Goal: Check status: Check status

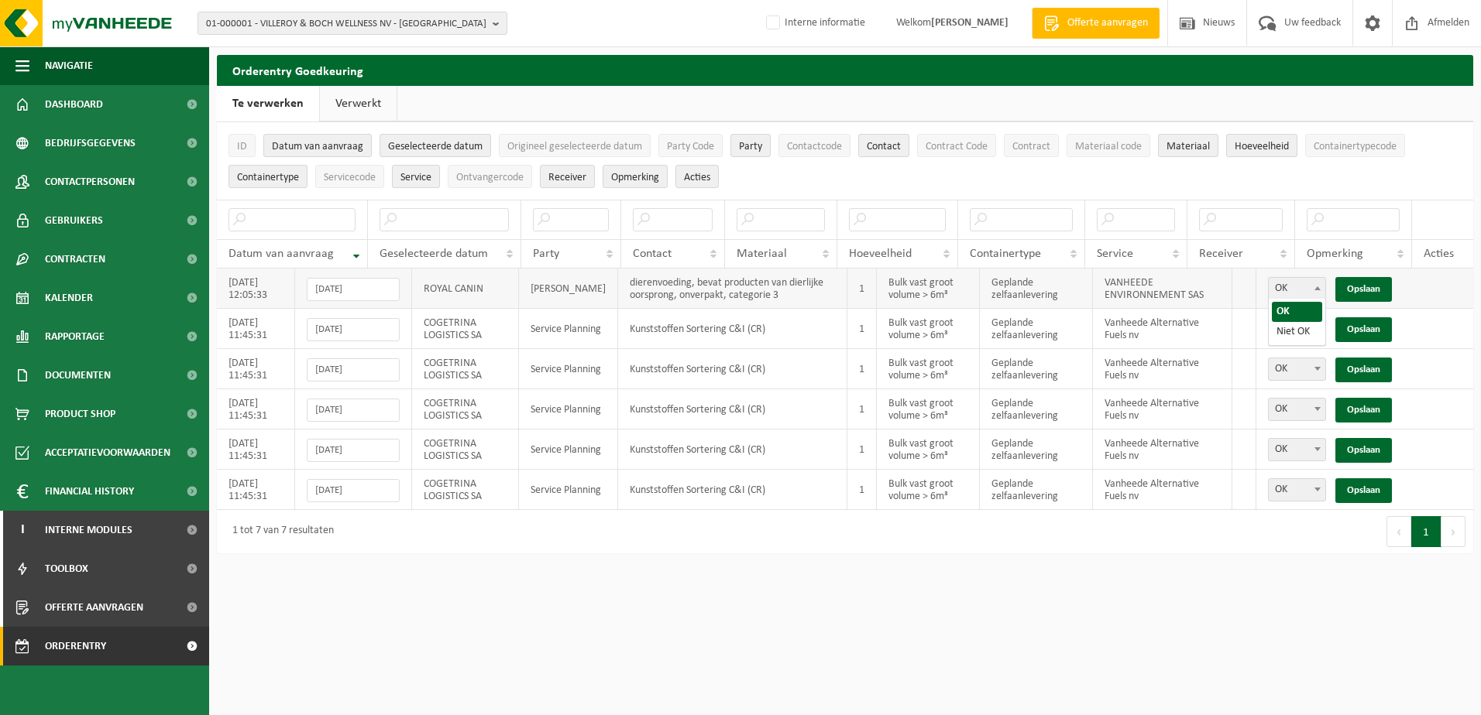
click at [1320, 292] on span at bounding box center [1316, 288] width 15 height 20
click at [704, 597] on html "01-000001 - VILLEROY & BOCH WELLNESS NV - ROESELARE 01-000001 - VILLEROY & BOCH…" at bounding box center [740, 357] width 1481 height 715
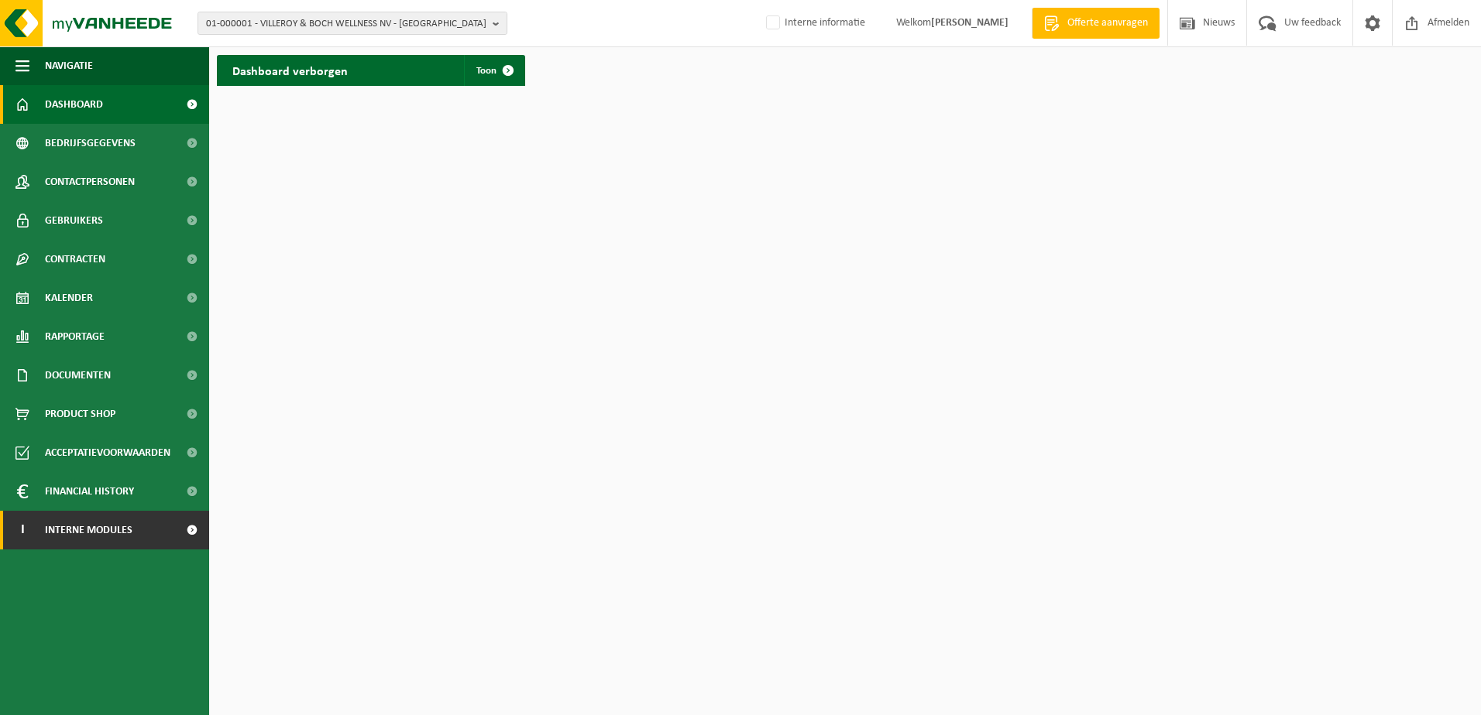
click at [67, 536] on span "Interne modules" at bounding box center [88, 530] width 87 height 39
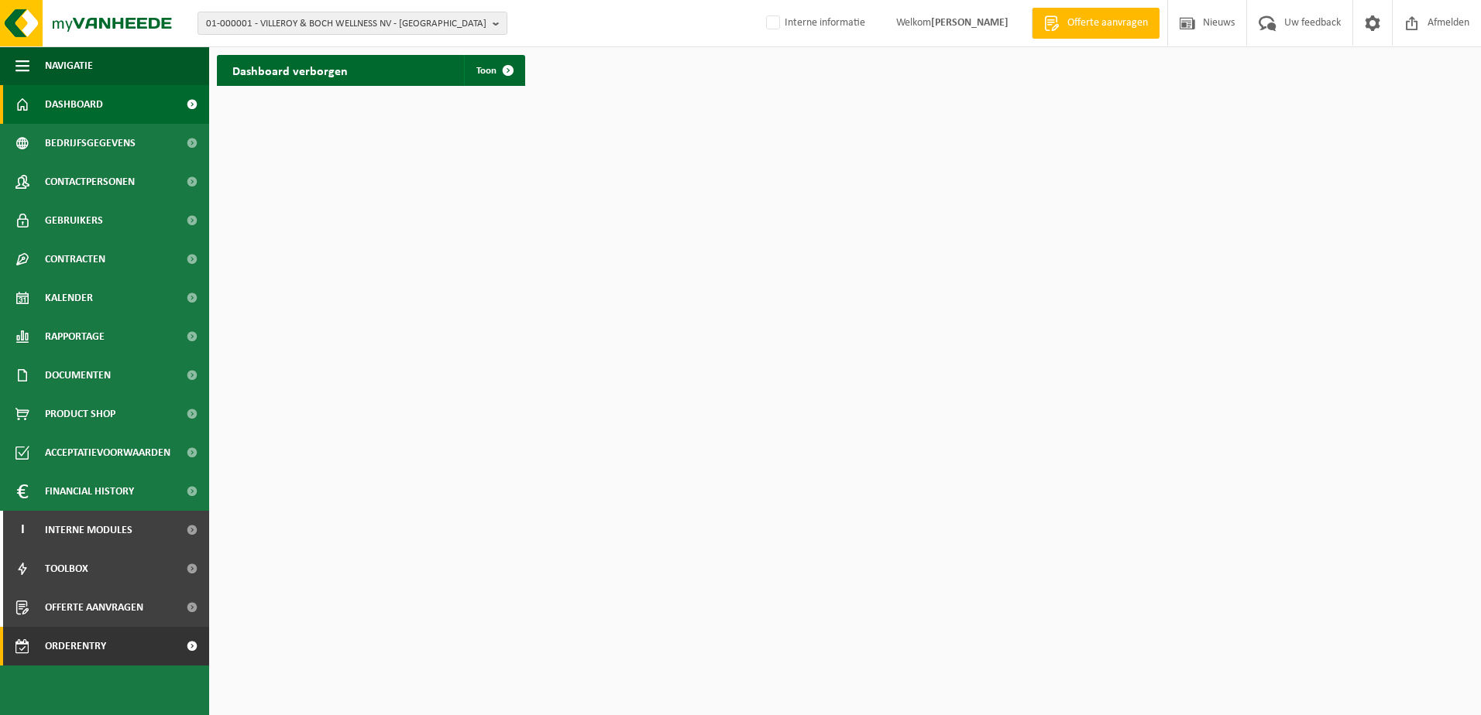
drag, startPoint x: 80, startPoint y: 647, endPoint x: 103, endPoint y: 639, distance: 24.5
click at [81, 647] on span "Orderentry Goedkeuring" at bounding box center [110, 646] width 130 height 39
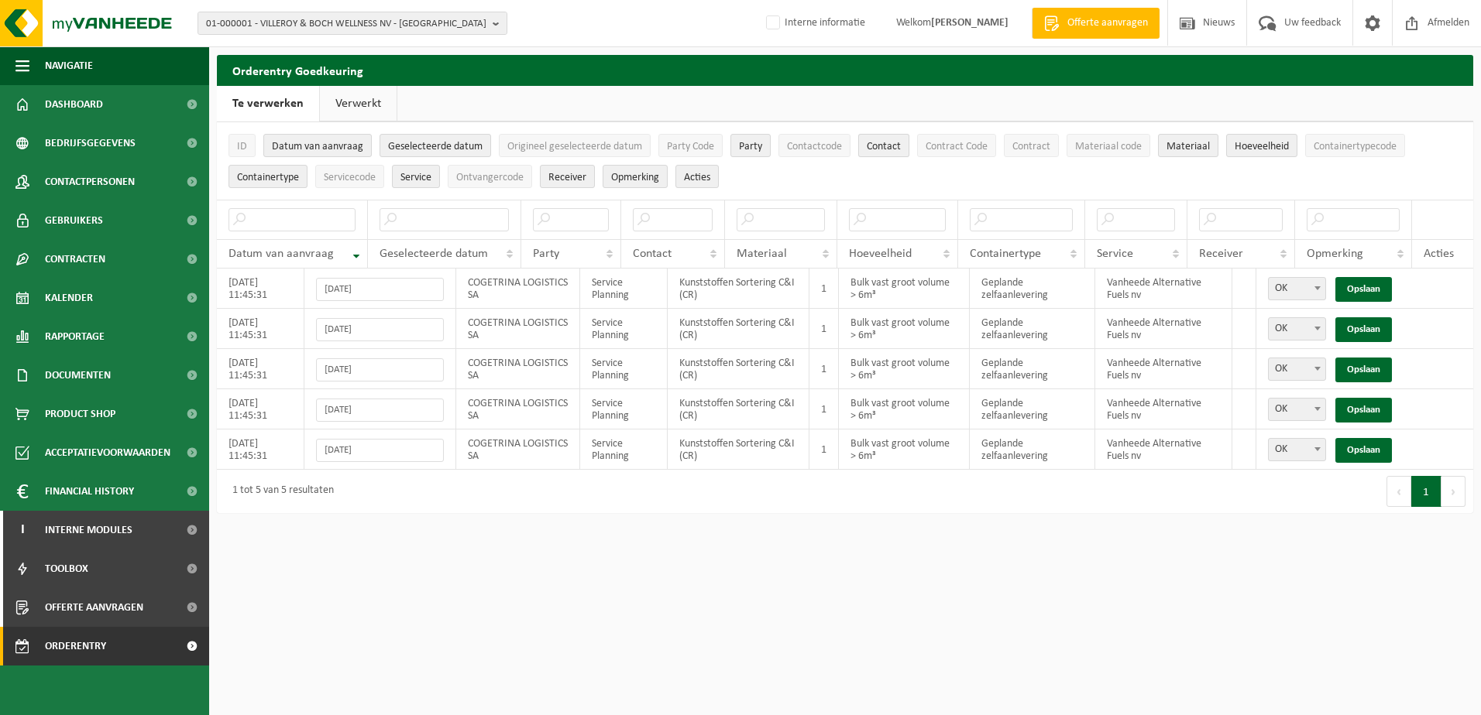
click at [880, 147] on span "Contact" at bounding box center [883, 147] width 34 height 12
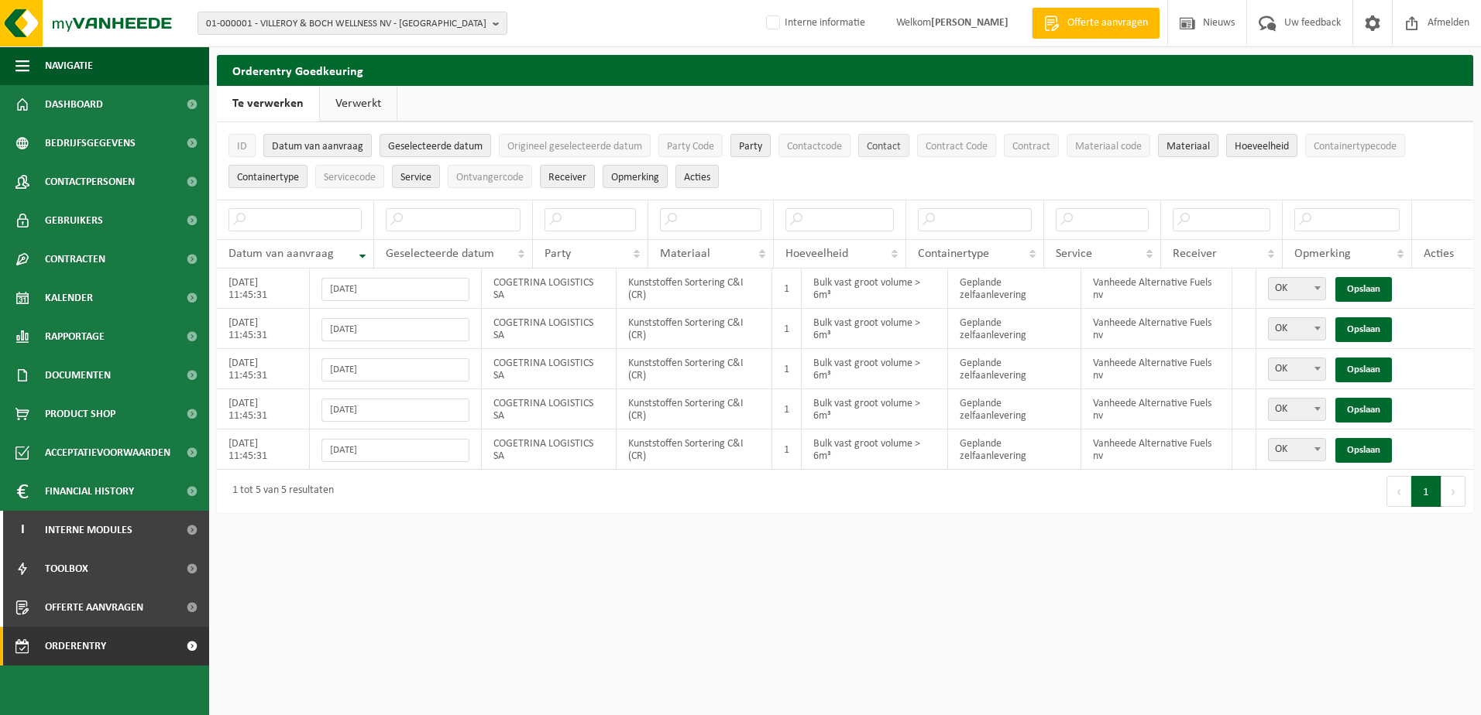
click at [880, 148] on span "Contact" at bounding box center [883, 147] width 34 height 12
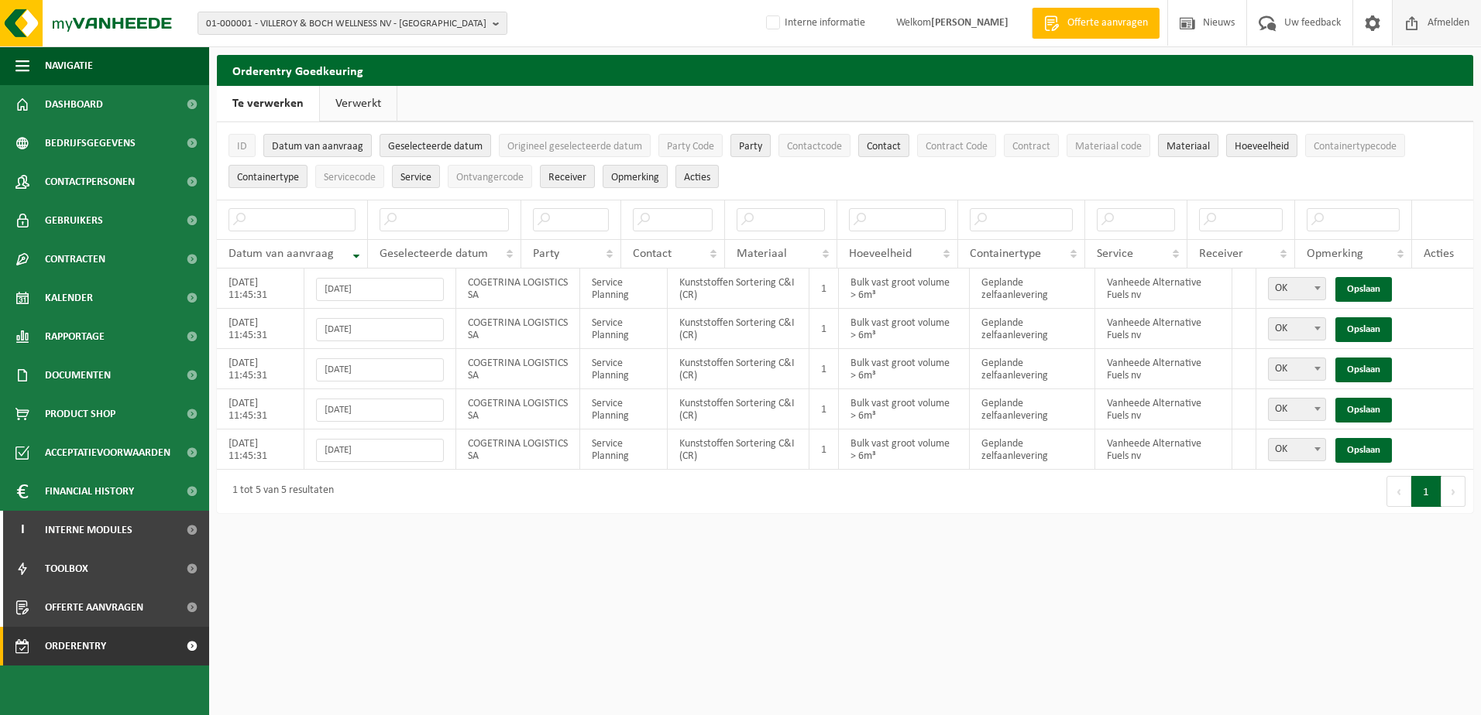
click at [1443, 23] on span "Afmelden" at bounding box center [1448, 23] width 50 height 46
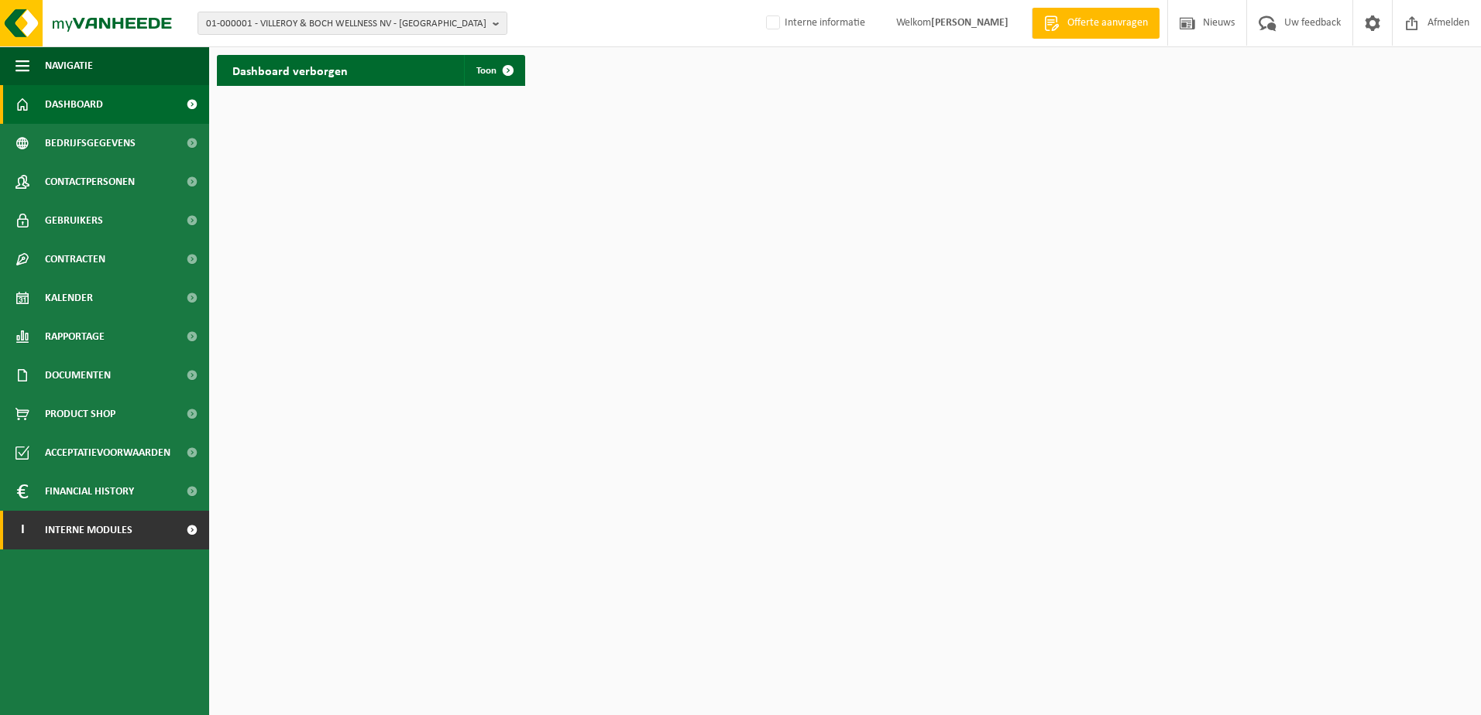
click at [63, 530] on span "Interne modules" at bounding box center [88, 530] width 87 height 39
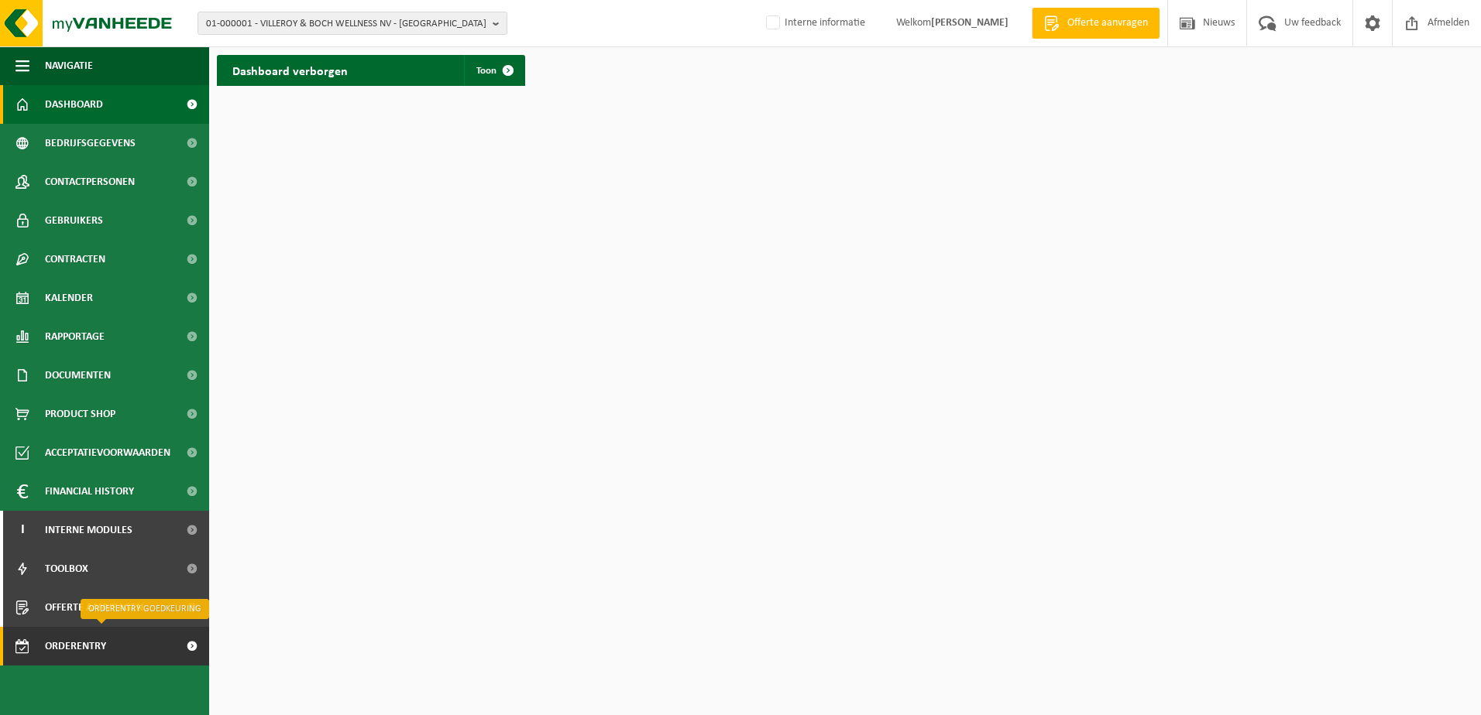
click at [82, 647] on span "Orderentry Goedkeuring" at bounding box center [110, 646] width 130 height 39
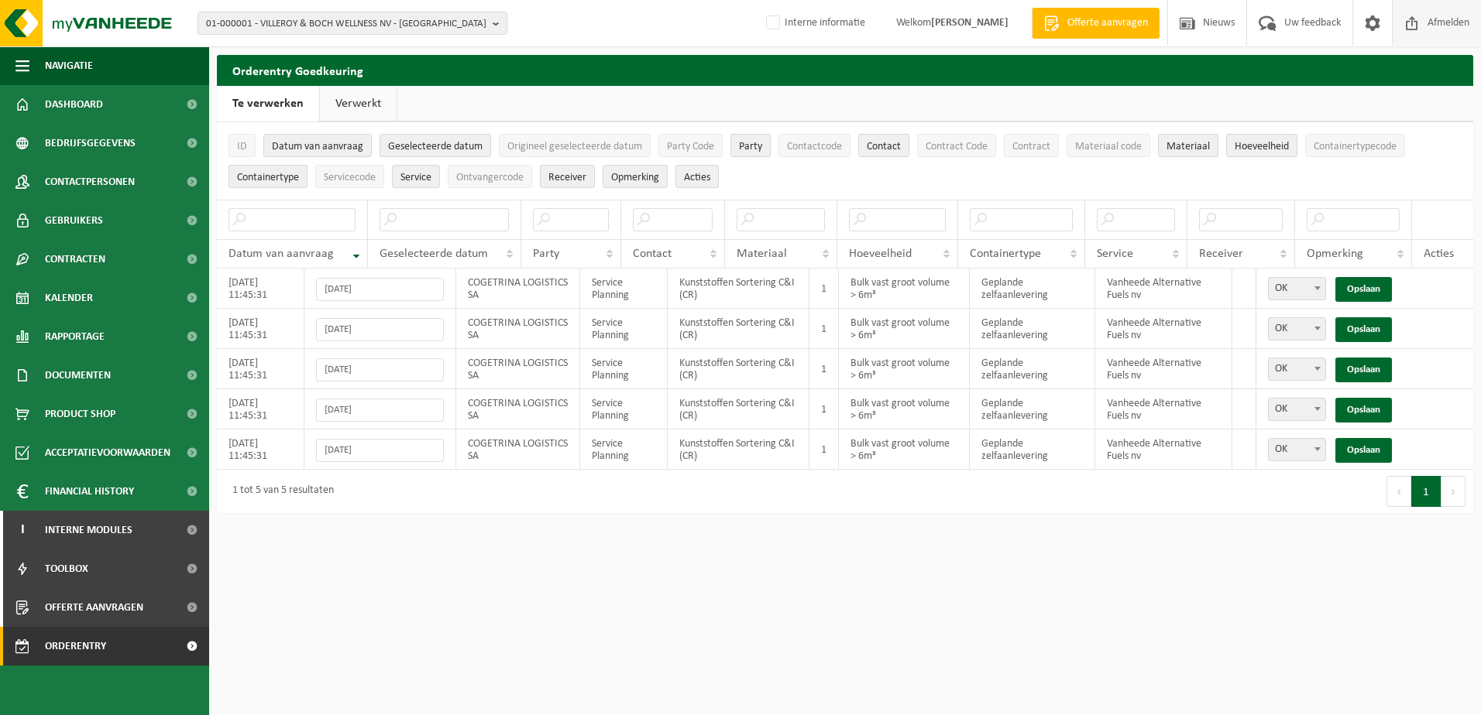
click at [1439, 26] on span "Afmelden" at bounding box center [1448, 23] width 50 height 46
